Goal: Information Seeking & Learning: Learn about a topic

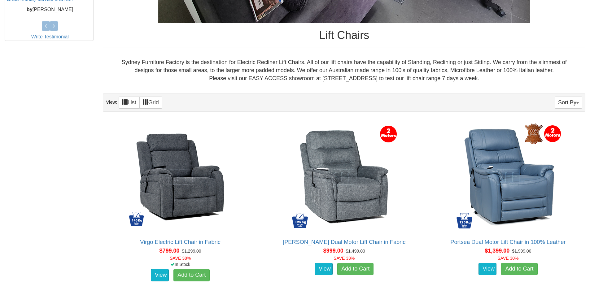
scroll to position [341, 0]
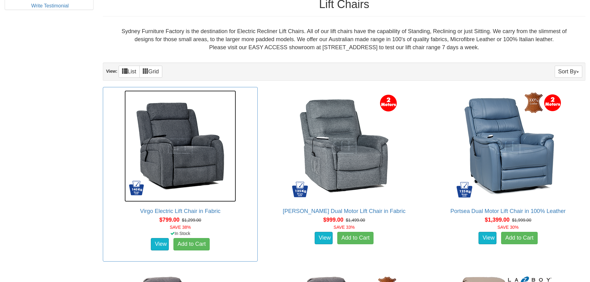
click at [186, 157] on img at bounding box center [180, 145] width 111 height 111
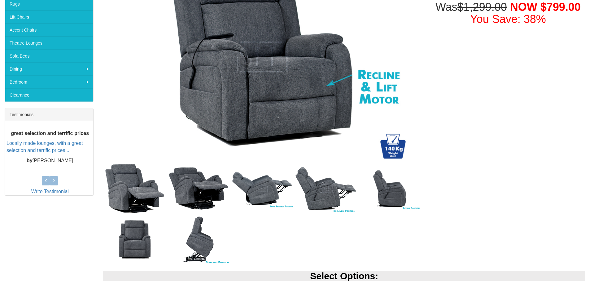
scroll to position [217, 0]
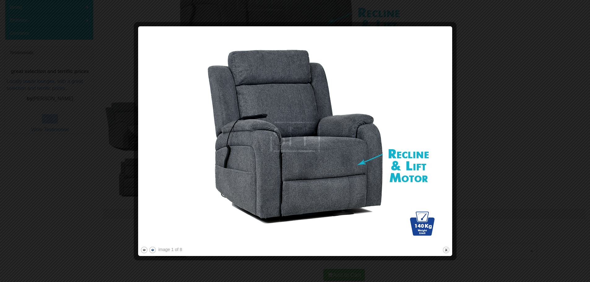
click at [152, 249] on button "next" at bounding box center [153, 250] width 8 height 8
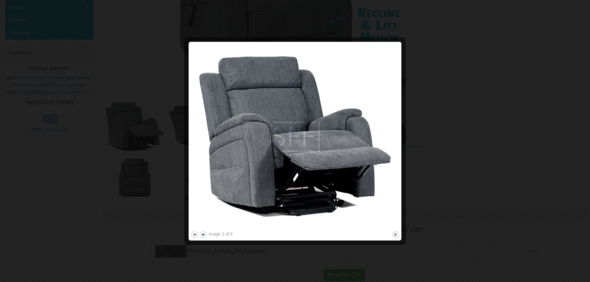
click at [203, 234] on button "next" at bounding box center [203, 235] width 8 height 8
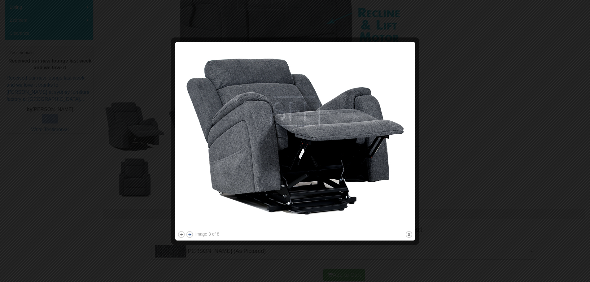
click at [190, 235] on button "next" at bounding box center [190, 235] width 8 height 8
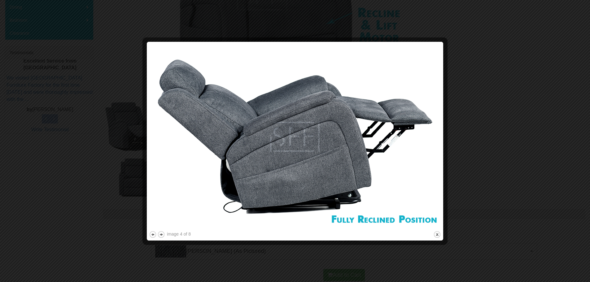
click at [190, 235] on div "image 4 of 8" at bounding box center [179, 234] width 24 height 6
click at [159, 234] on button "next" at bounding box center [161, 235] width 8 height 8
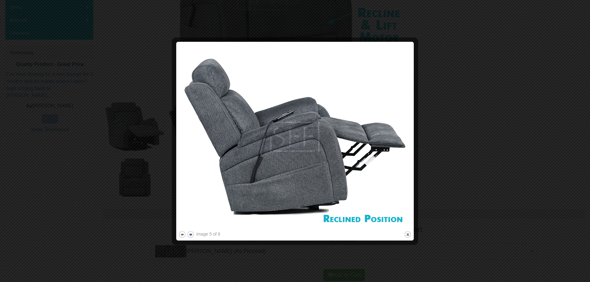
click at [190, 234] on button "next" at bounding box center [191, 235] width 8 height 8
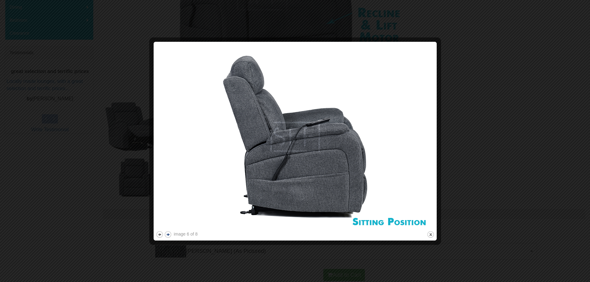
click at [167, 234] on button "next" at bounding box center [168, 235] width 8 height 8
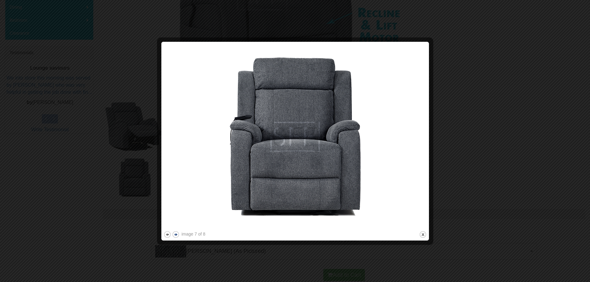
click at [176, 235] on button "next" at bounding box center [176, 235] width 8 height 8
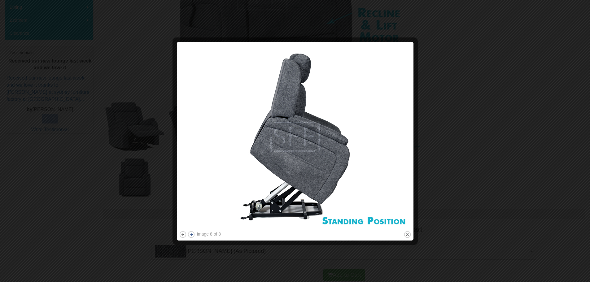
click at [191, 234] on button "next" at bounding box center [191, 235] width 8 height 8
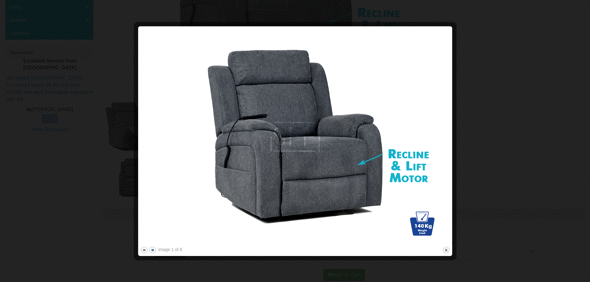
click at [154, 247] on button "next" at bounding box center [153, 250] width 8 height 8
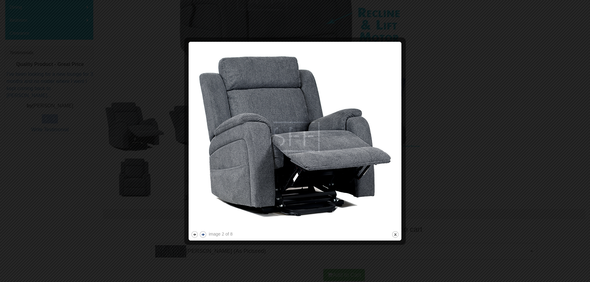
click at [202, 234] on button "next" at bounding box center [203, 235] width 8 height 8
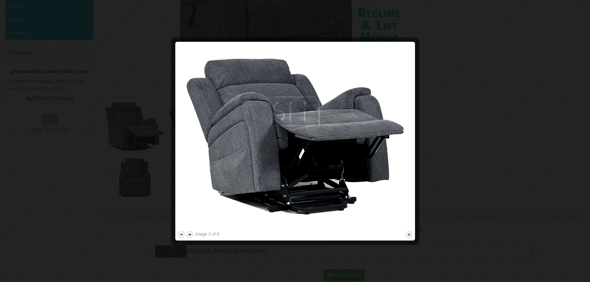
click at [189, 234] on button "next" at bounding box center [190, 235] width 8 height 8
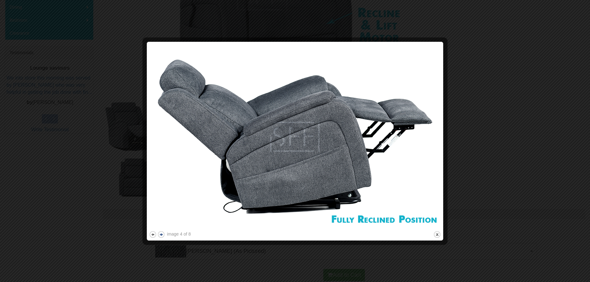
click at [161, 233] on button "next" at bounding box center [161, 235] width 8 height 8
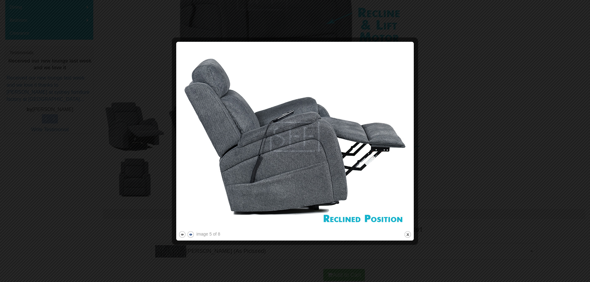
click at [191, 233] on button "next" at bounding box center [191, 235] width 8 height 8
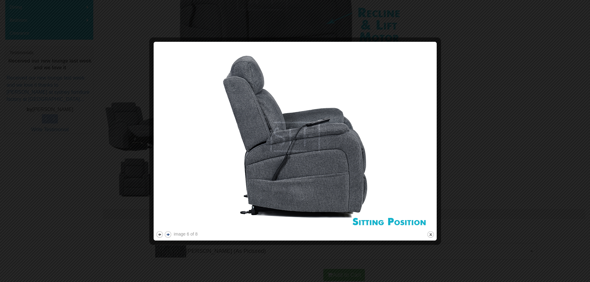
click at [169, 234] on button "next" at bounding box center [168, 235] width 8 height 8
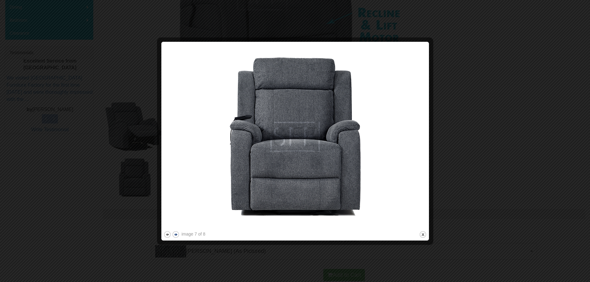
click at [174, 233] on button "next" at bounding box center [176, 235] width 8 height 8
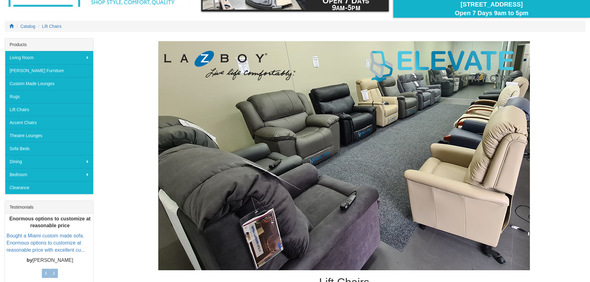
scroll to position [0, 0]
